Goal: Obtain resource: Obtain resource

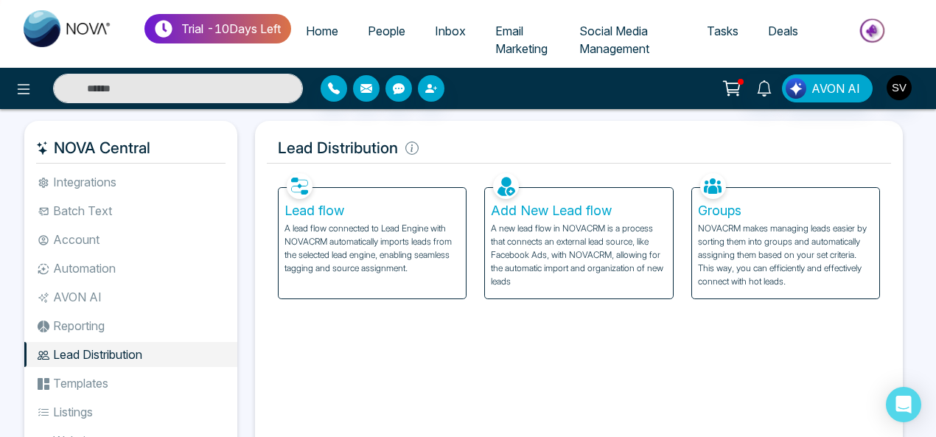
click at [815, 222] on p "NOVACRM makes managing leads easier by sorting them into groups and automatical…" at bounding box center [785, 255] width 175 height 66
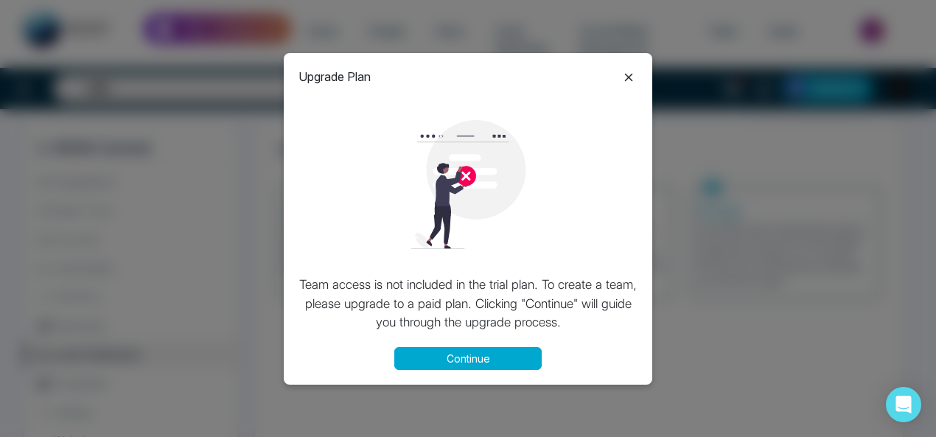
click at [635, 74] on icon at bounding box center [629, 78] width 18 height 18
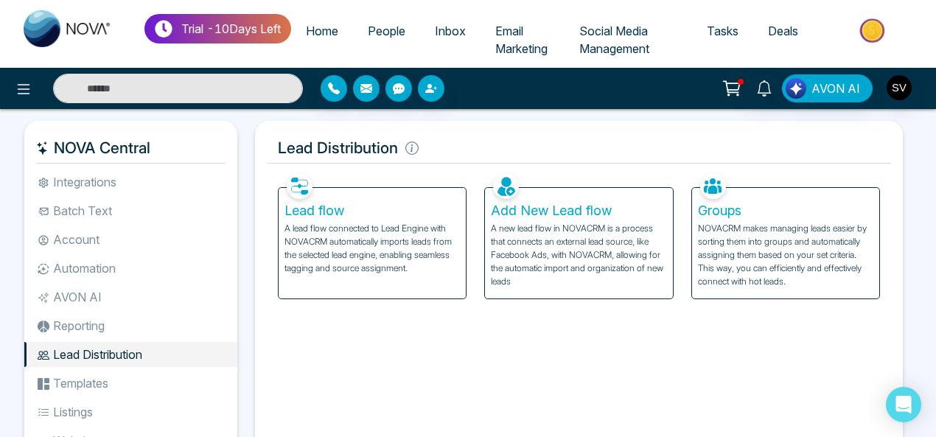
click at [880, 32] on img at bounding box center [873, 30] width 107 height 33
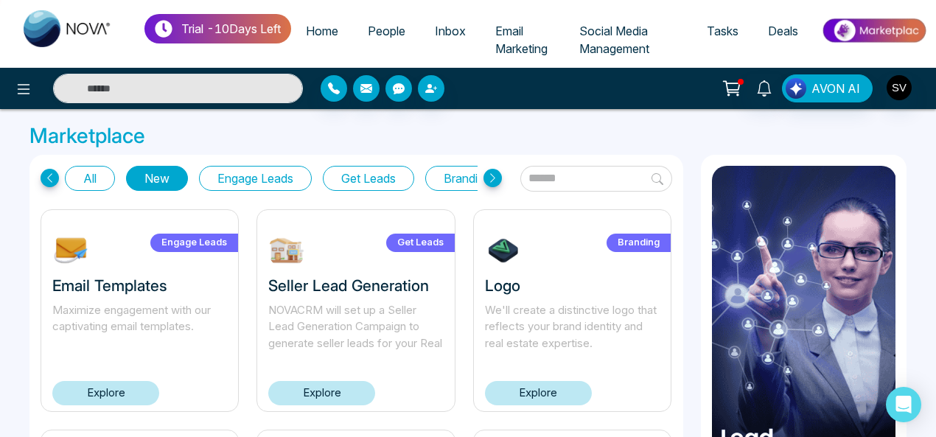
click at [392, 176] on button "Get Leads" at bounding box center [368, 178] width 91 height 25
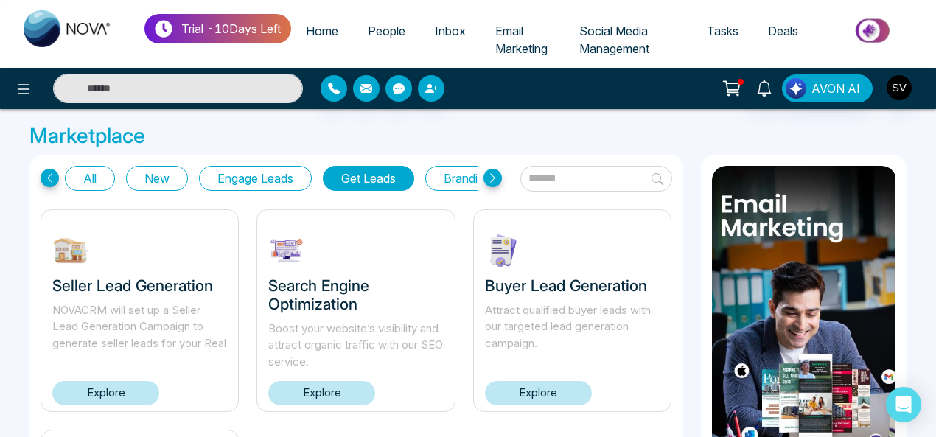
click at [488, 175] on icon at bounding box center [493, 178] width 18 height 18
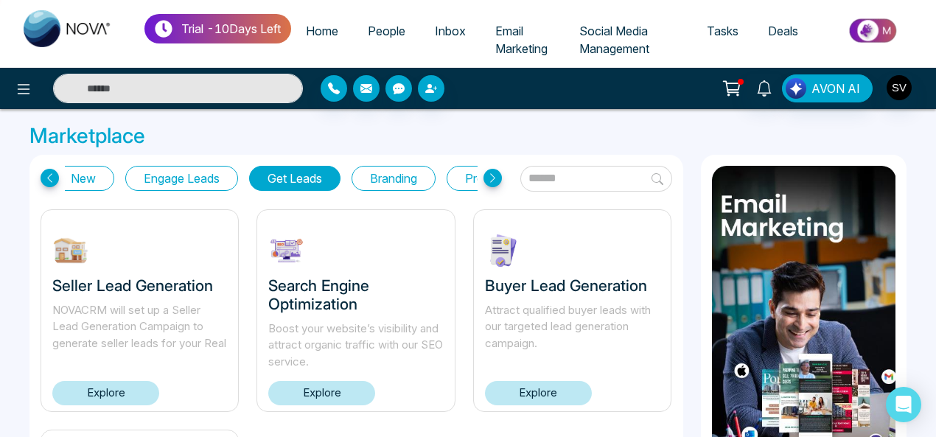
click at [488, 175] on icon at bounding box center [493, 178] width 18 height 18
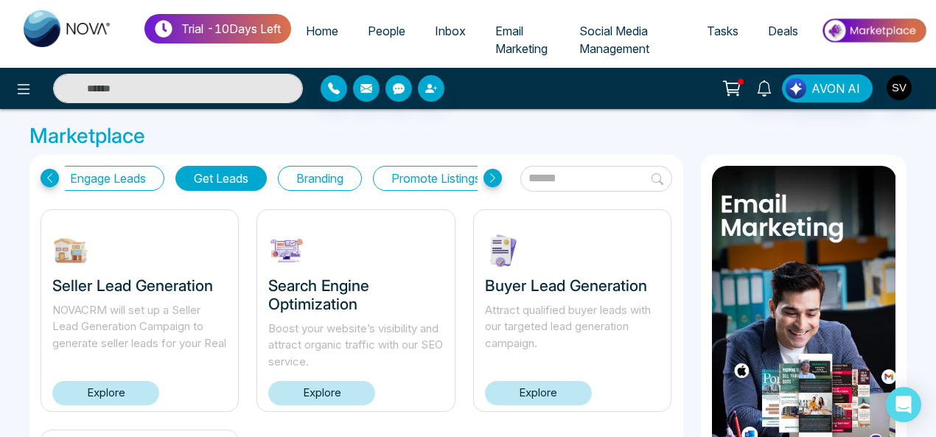
click at [488, 175] on icon at bounding box center [493, 178] width 18 height 18
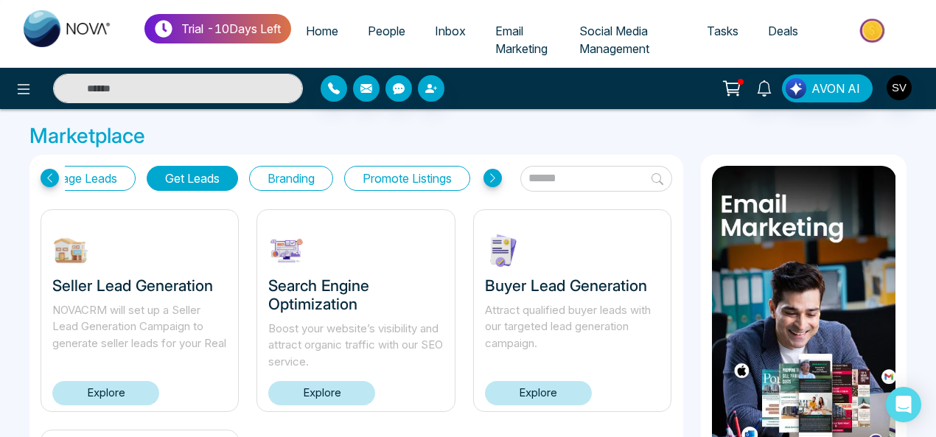
click at [488, 175] on icon at bounding box center [493, 178] width 18 height 18
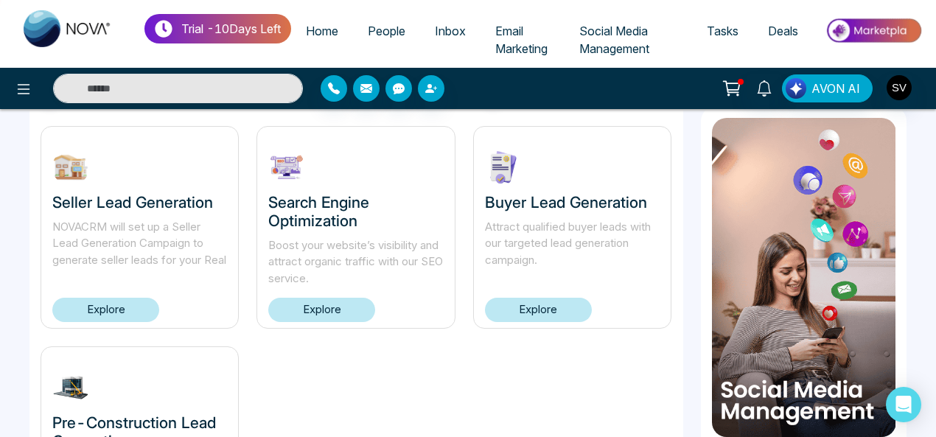
scroll to position [80, 0]
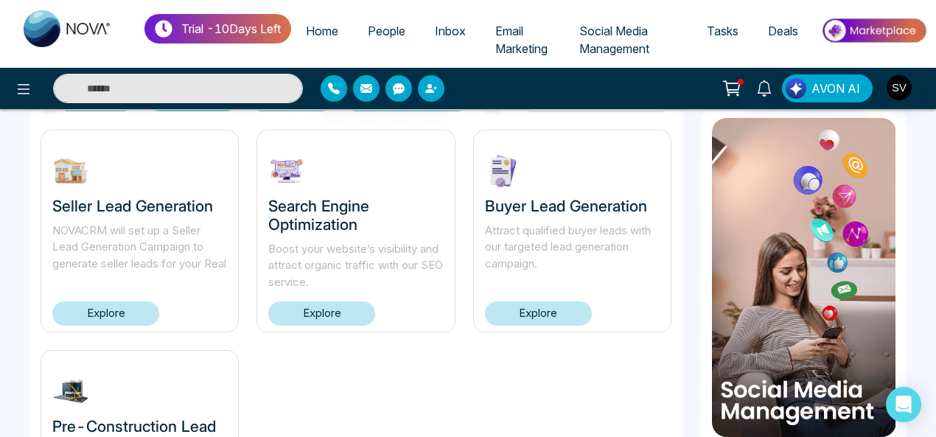
click at [538, 310] on link "Explore" at bounding box center [538, 314] width 107 height 24
